Goal: Task Accomplishment & Management: Manage account settings

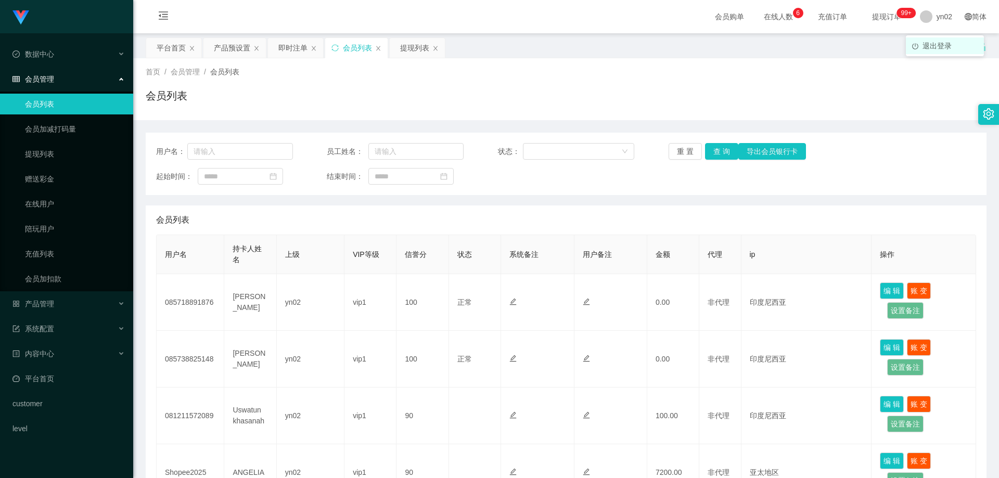
click at [935, 42] on span "退出登录" at bounding box center [936, 46] width 29 height 8
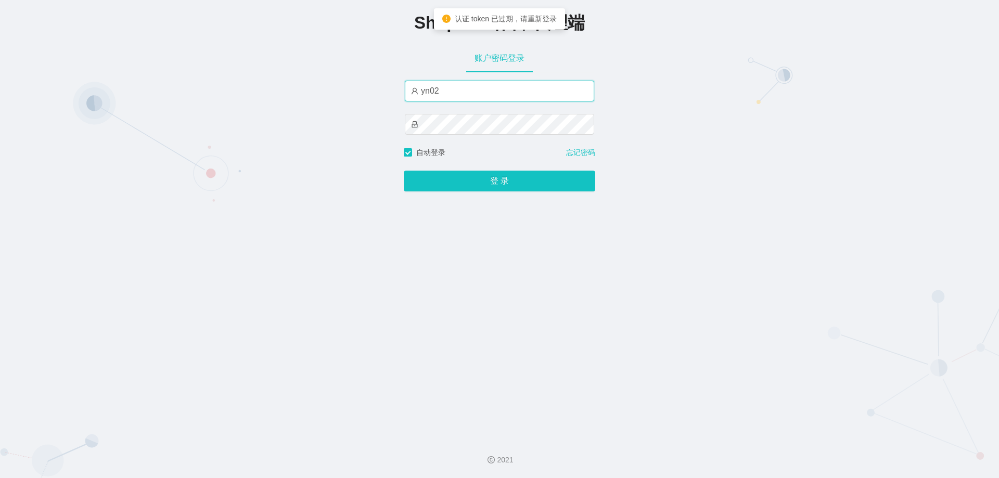
click at [462, 98] on input "yn02" at bounding box center [499, 91] width 189 height 21
type input "xjp802"
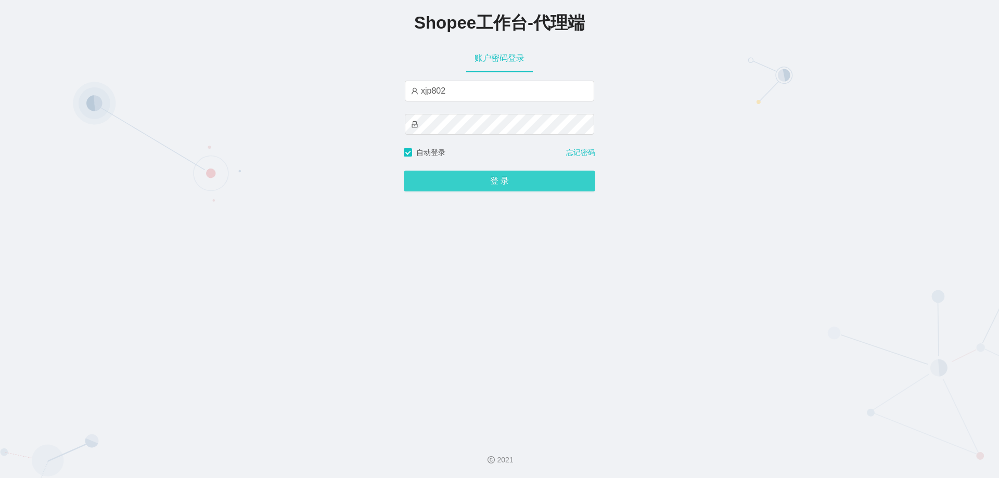
click at [479, 183] on button "登 录" at bounding box center [499, 181] width 191 height 21
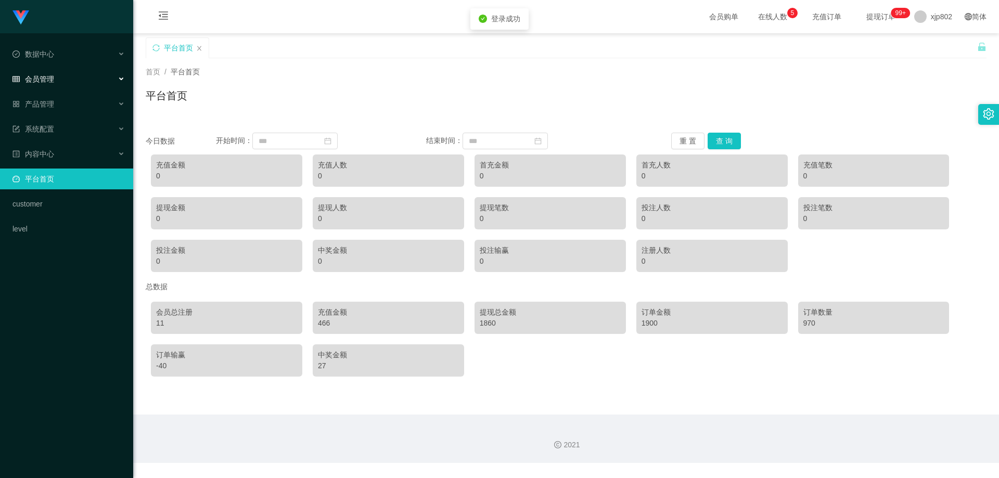
click at [38, 85] on div "会员管理" at bounding box center [66, 79] width 133 height 21
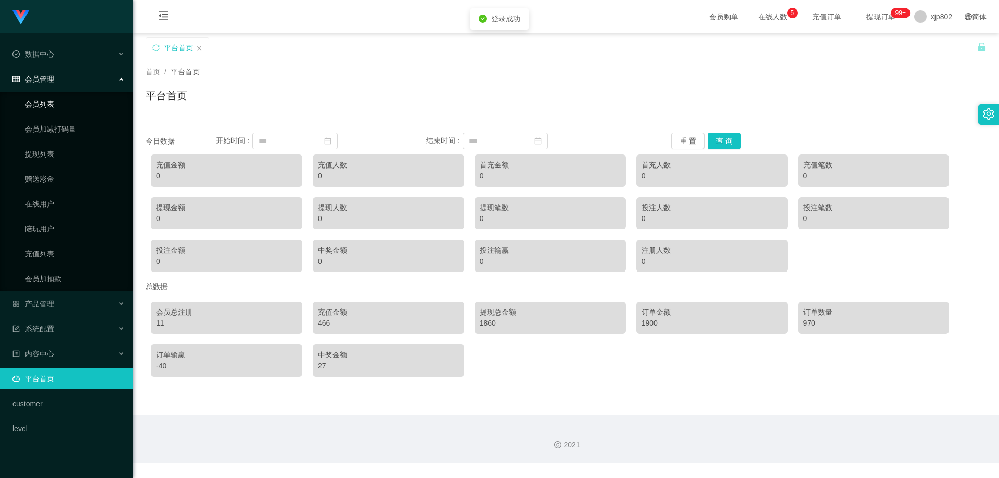
click at [54, 104] on link "会员列表" at bounding box center [75, 104] width 100 height 21
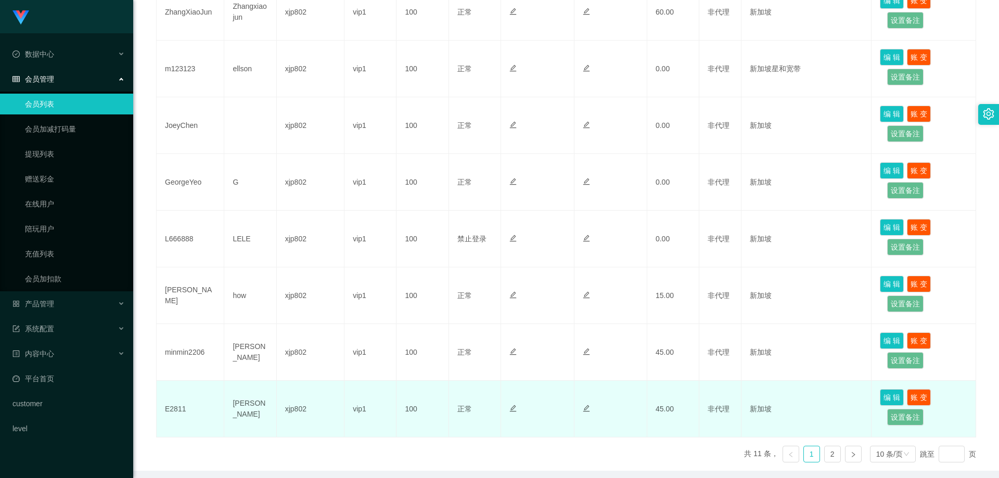
scroll to position [445, 0]
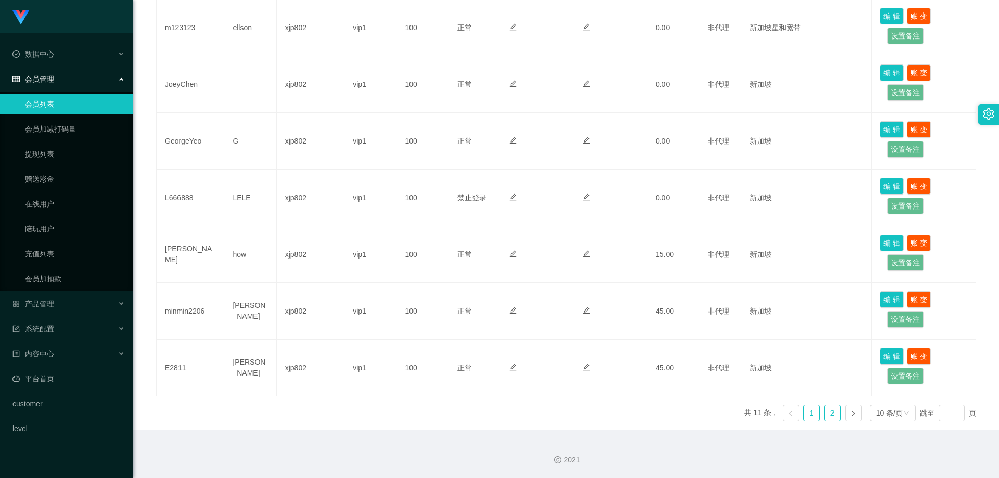
click at [832, 416] on link "2" at bounding box center [832, 413] width 16 height 16
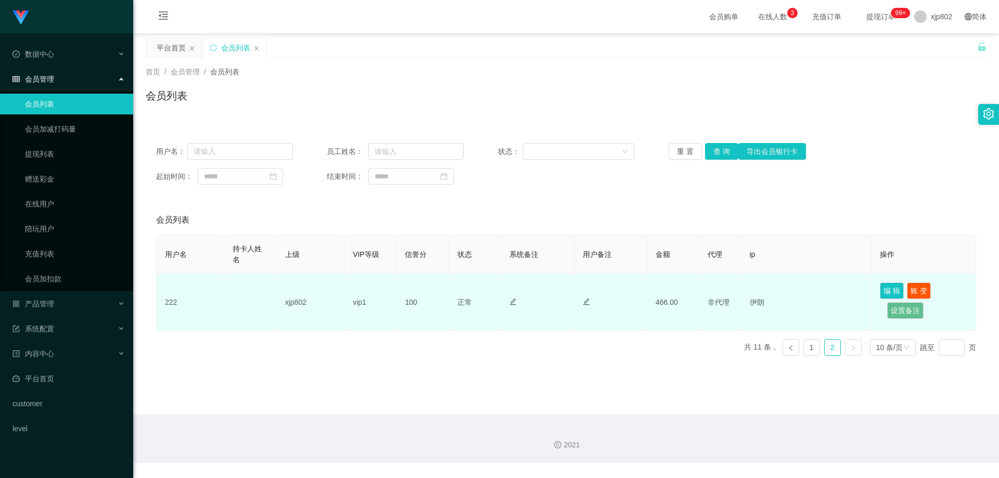
drag, startPoint x: 662, startPoint y: 305, endPoint x: 646, endPoint y: 306, distance: 15.7
click at [647, 306] on td "466.00" at bounding box center [673, 302] width 52 height 57
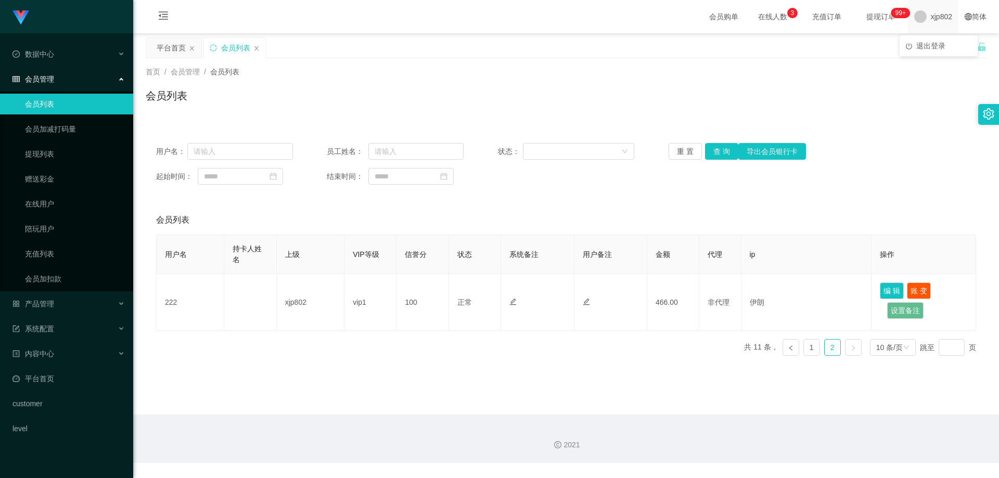
click at [919, 20] on div "xjp802" at bounding box center [933, 16] width 50 height 33
click at [928, 46] on span "退出登录" at bounding box center [930, 46] width 29 height 8
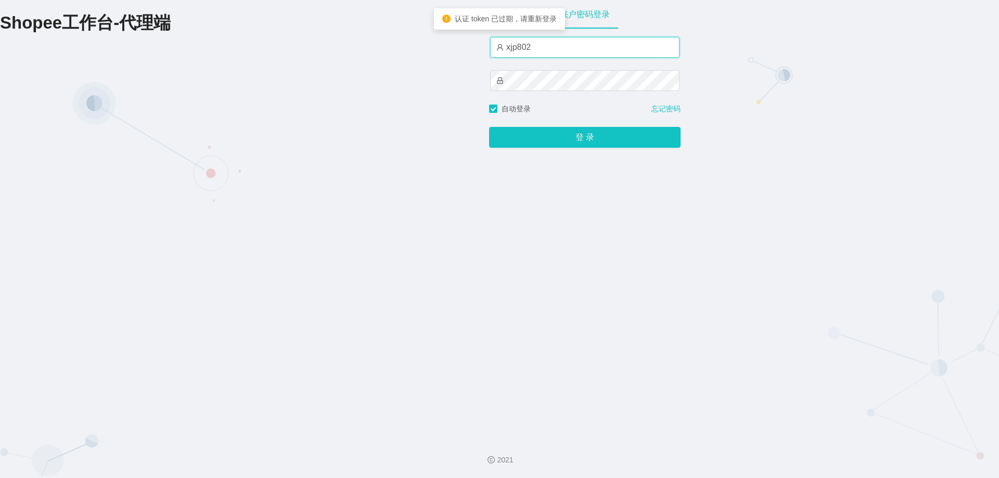
drag, startPoint x: 538, startPoint y: 46, endPoint x: 545, endPoint y: 49, distance: 6.8
click at [538, 46] on input "xjp802" at bounding box center [584, 47] width 189 height 21
type input "yn02"
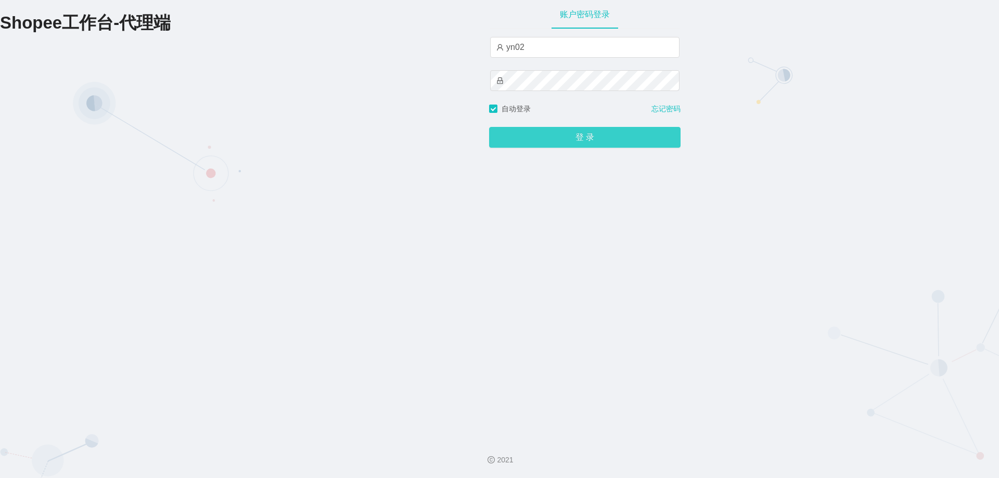
click at [577, 135] on button "登 录" at bounding box center [584, 137] width 191 height 21
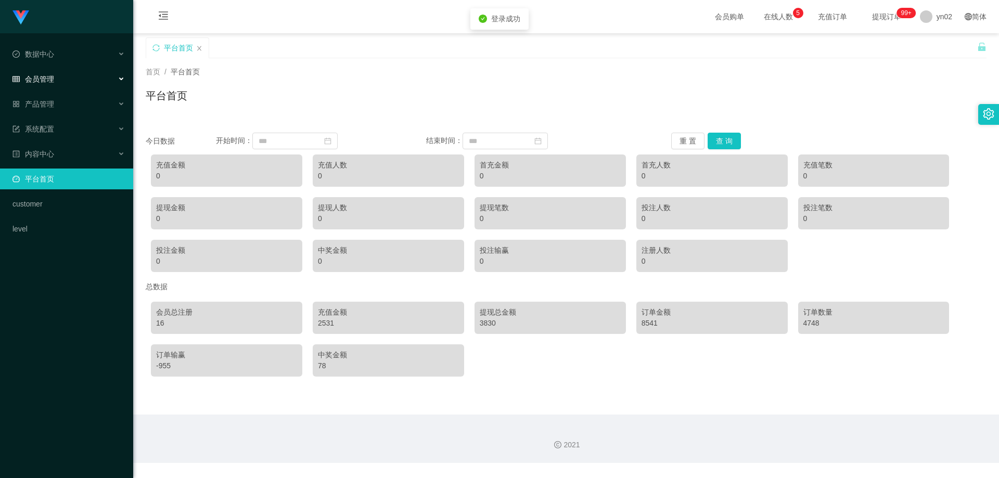
click at [75, 78] on div "会员管理" at bounding box center [66, 79] width 133 height 21
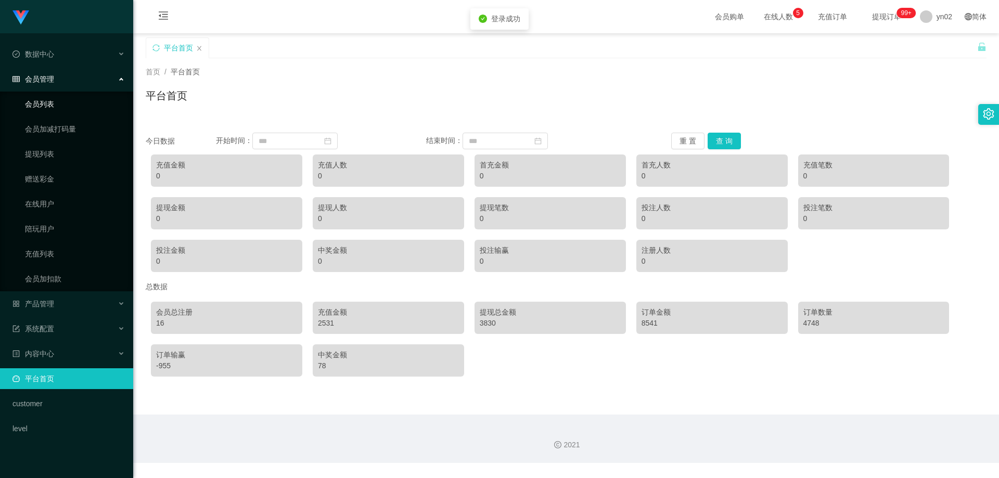
click at [63, 99] on link "会员列表" at bounding box center [75, 104] width 100 height 21
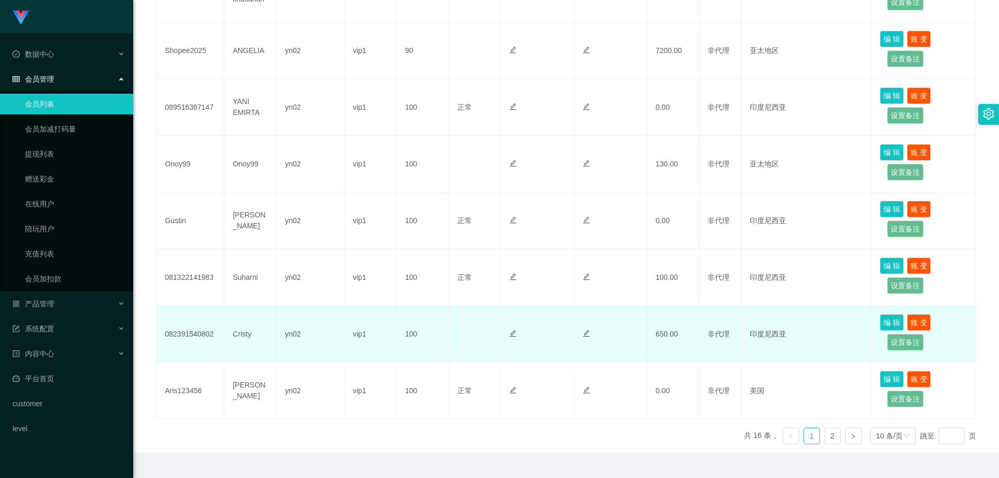
scroll to position [445, 0]
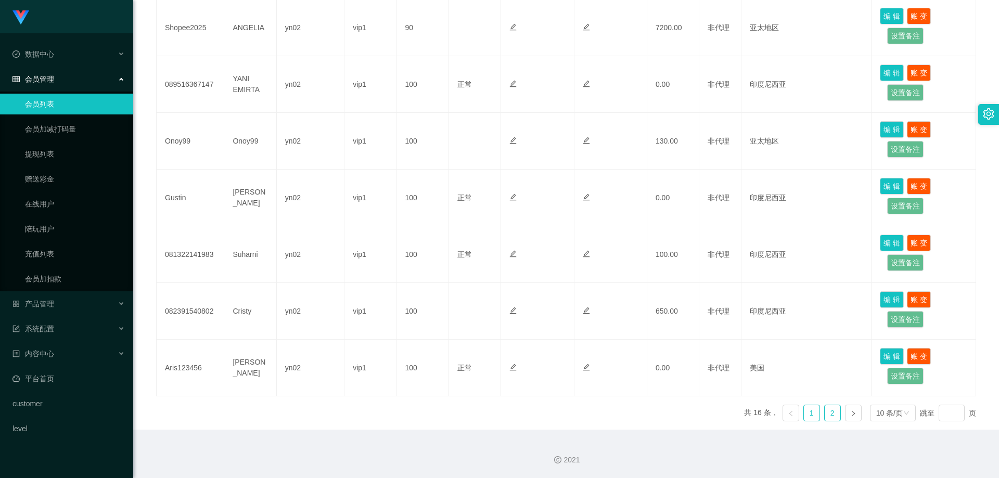
click at [828, 413] on link "2" at bounding box center [832, 413] width 16 height 16
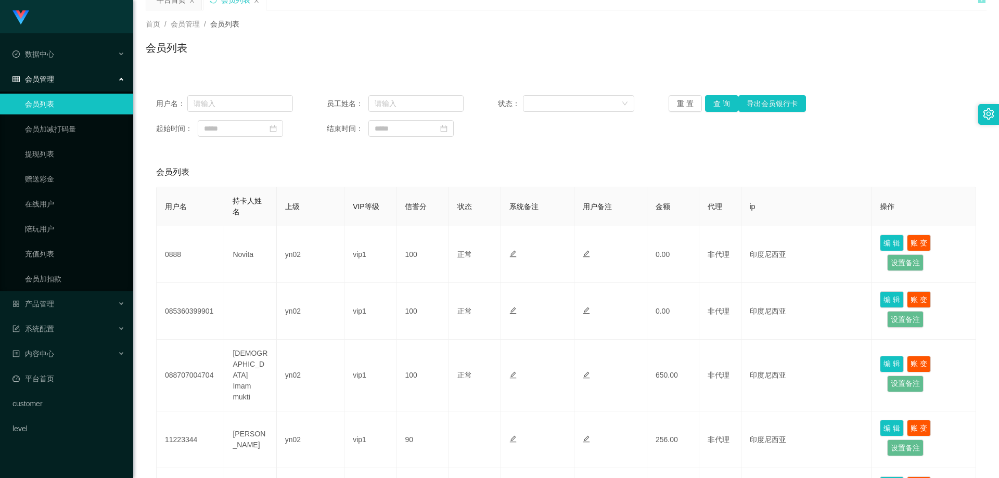
scroll to position [0, 0]
